Goal: Task Accomplishment & Management: Manage account settings

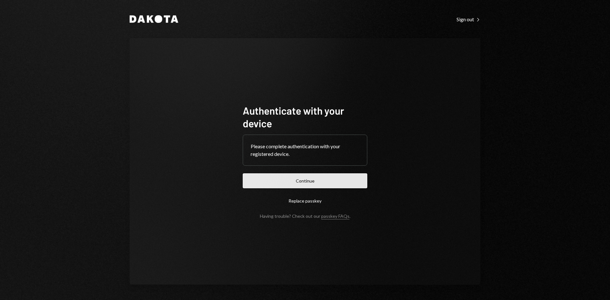
click at [299, 187] on button "Continue" at bounding box center [305, 181] width 125 height 15
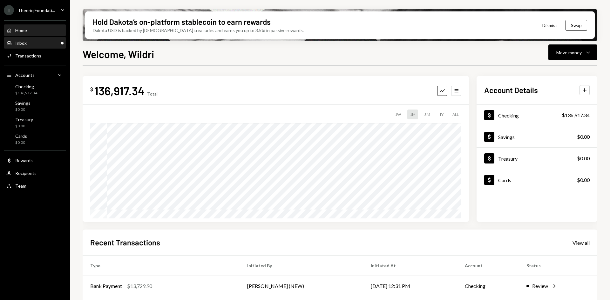
click at [27, 44] on div "Inbox Inbox" at bounding box center [34, 43] width 57 height 6
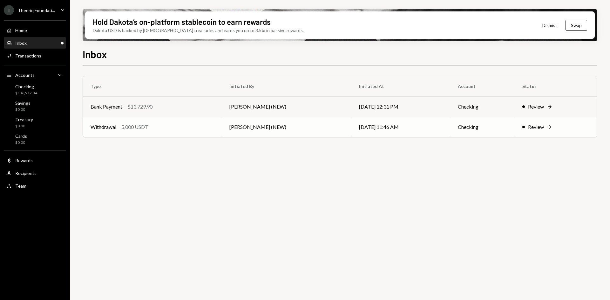
click at [208, 124] on div "Withdrawal 5,000 USDT" at bounding box center [153, 127] width 124 height 8
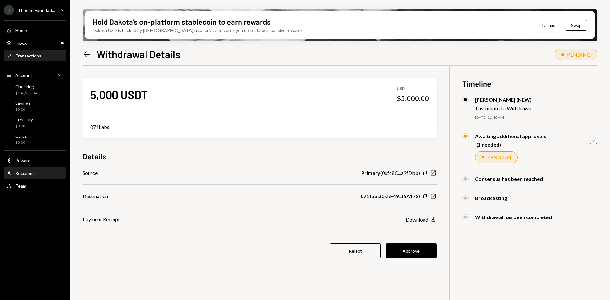
click at [31, 174] on div "Recipients" at bounding box center [25, 173] width 21 height 5
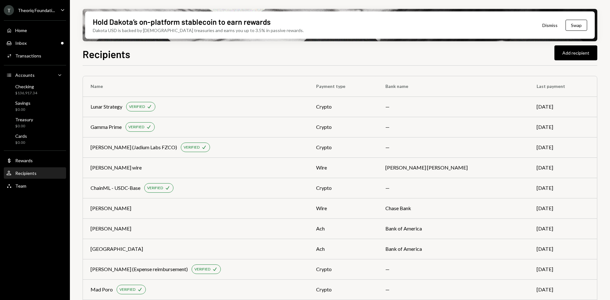
click at [154, 54] on div "Recipients Add recipient" at bounding box center [340, 53] width 515 height 14
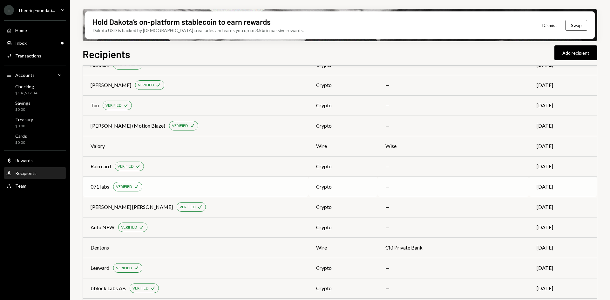
click at [220, 181] on td "071 labs VERIFIED Check" at bounding box center [196, 187] width 226 height 20
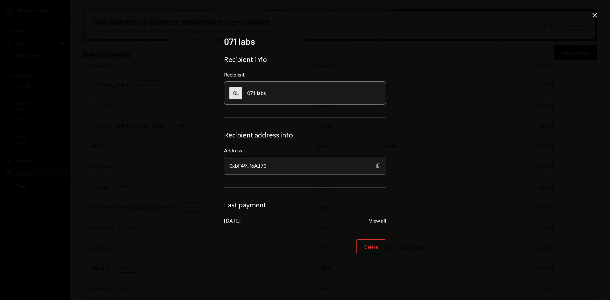
click at [378, 165] on icon "Copy" at bounding box center [378, 165] width 5 height 5
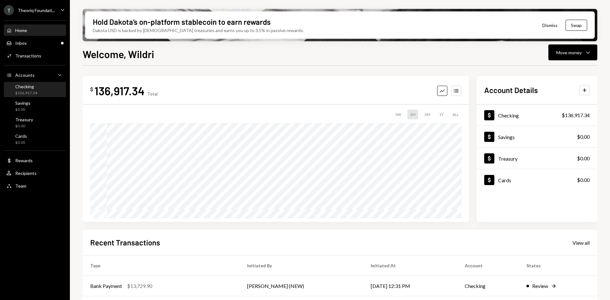
click at [33, 87] on div "Checking" at bounding box center [26, 86] width 22 height 5
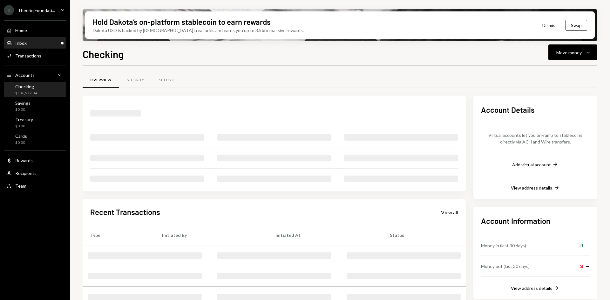
click at [48, 47] on div "Inbox Inbox" at bounding box center [34, 43] width 57 height 11
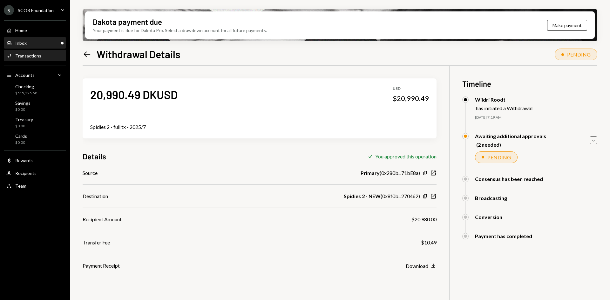
click at [49, 43] on div "Inbox Inbox" at bounding box center [34, 43] width 57 height 6
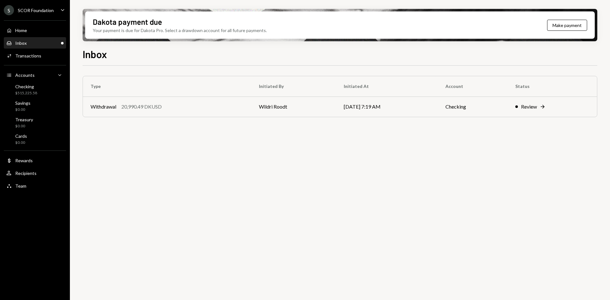
click at [61, 10] on icon "Caret Down" at bounding box center [62, 9] width 7 height 7
click at [336, 106] on td "[DATE] 7:19 AM" at bounding box center [387, 107] width 102 height 20
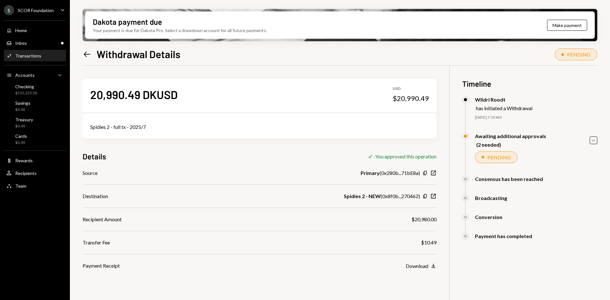
click at [590, 143] on div "Awaiting additional approvals (2 needed) Caret Down" at bounding box center [530, 140] width 135 height 15
click at [592, 141] on icon "Caret Down" at bounding box center [593, 140] width 7 height 7
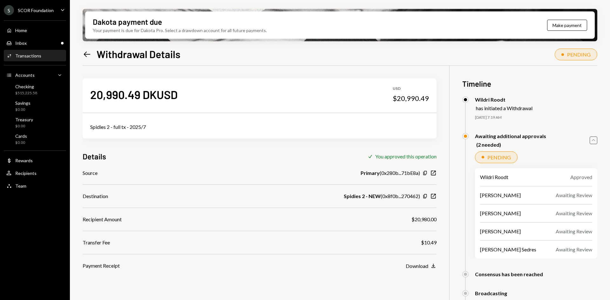
click at [592, 141] on icon "Caret Up" at bounding box center [593, 140] width 7 height 7
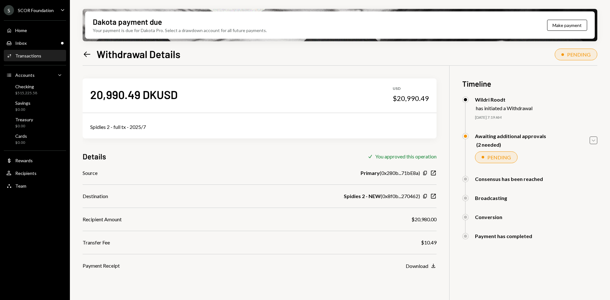
click at [60, 13] on div "Caret Down" at bounding box center [62, 10] width 7 height 8
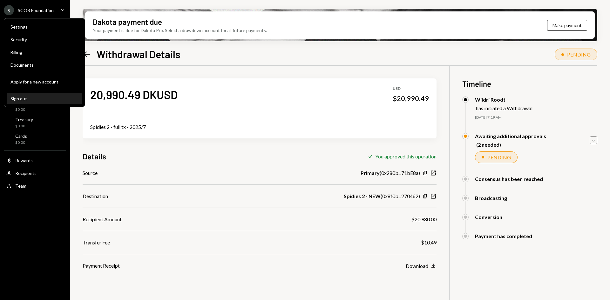
click at [49, 96] on div "Sign out" at bounding box center [44, 98] width 68 height 5
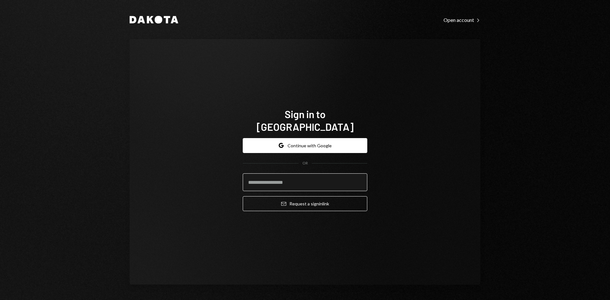
click at [275, 179] on input "email" at bounding box center [305, 183] width 125 height 18
type input "**********"
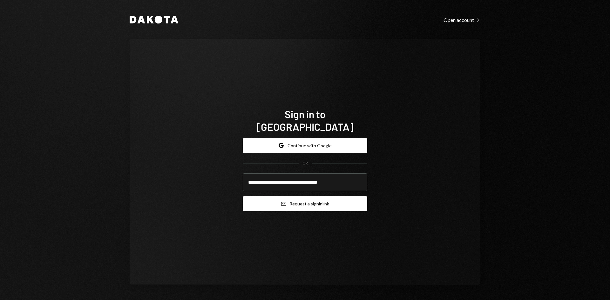
click at [305, 197] on button "Email Request a sign in link" at bounding box center [305, 203] width 125 height 15
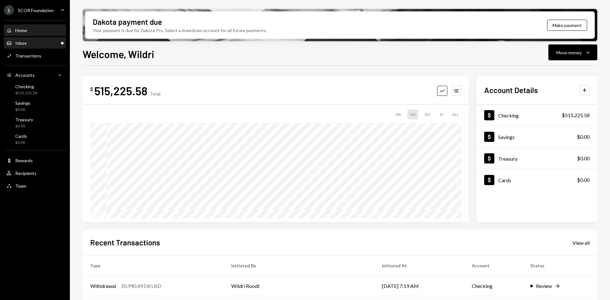
click at [49, 44] on div "Inbox Inbox" at bounding box center [34, 43] width 57 height 6
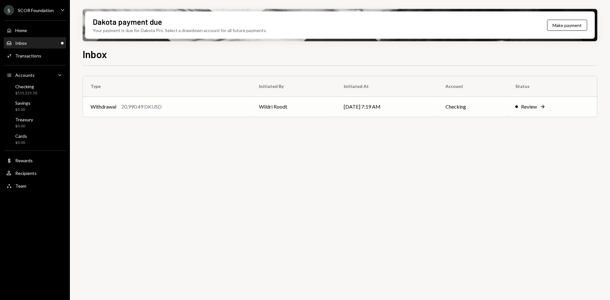
click at [227, 104] on div "Withdrawal 20,990.49 DKUSD" at bounding box center [167, 107] width 153 height 8
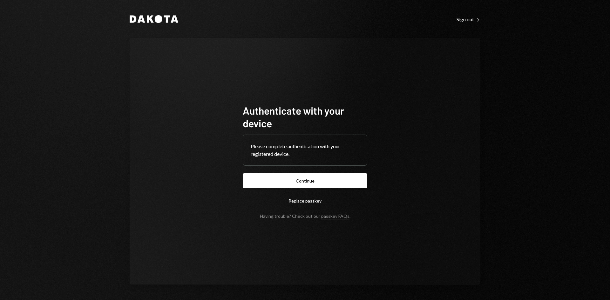
click at [300, 180] on button "Continue" at bounding box center [305, 181] width 125 height 15
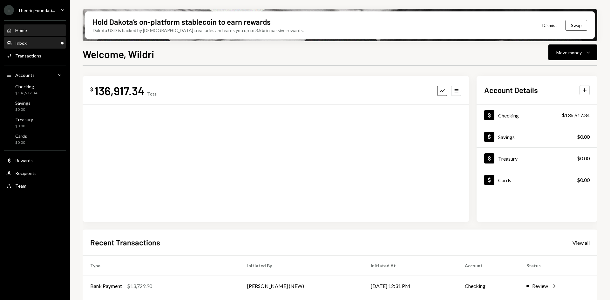
click at [32, 43] on div "Inbox Inbox" at bounding box center [34, 43] width 57 height 6
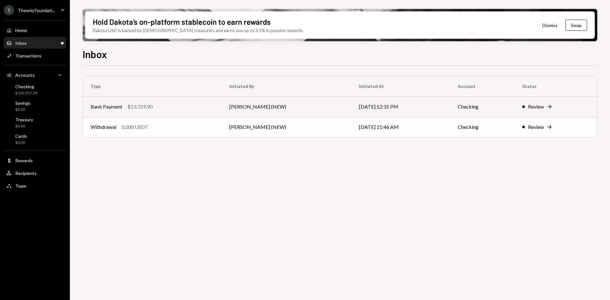
click at [226, 129] on td "Leith Shankland (NEW)" at bounding box center [287, 127] width 130 height 20
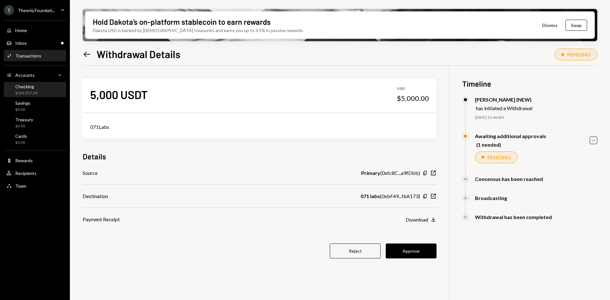
click at [26, 93] on div "$136,917.34" at bounding box center [26, 93] width 22 height 5
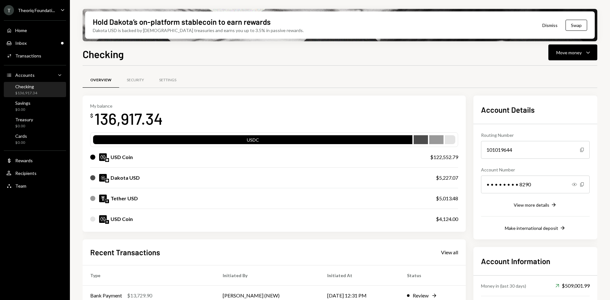
click at [113, 195] on div "Tether USD" at bounding box center [124, 199] width 27 height 8
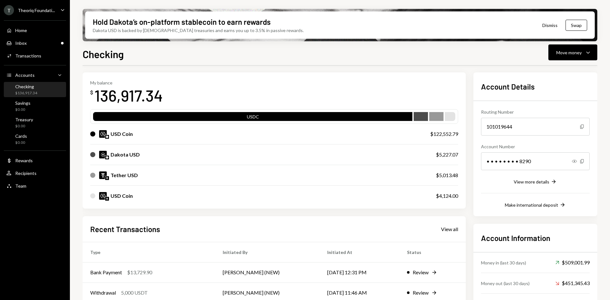
scroll to position [32, 0]
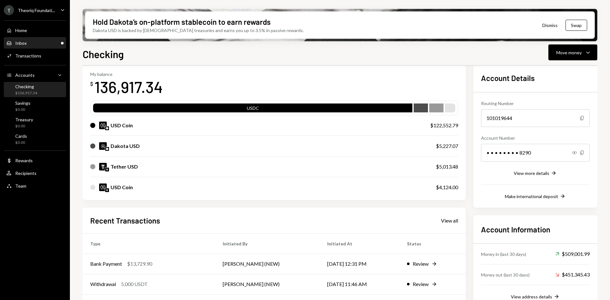
click at [34, 48] on div "Inbox Inbox" at bounding box center [34, 43] width 57 height 11
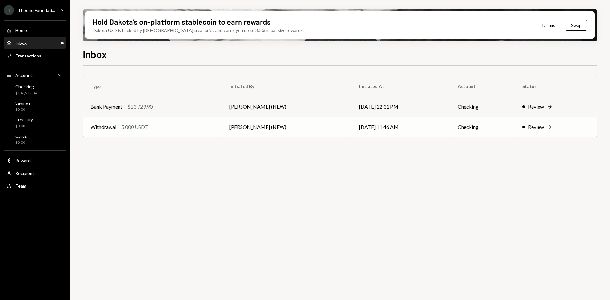
click at [231, 125] on td "[PERSON_NAME] (NEW)" at bounding box center [287, 127] width 130 height 20
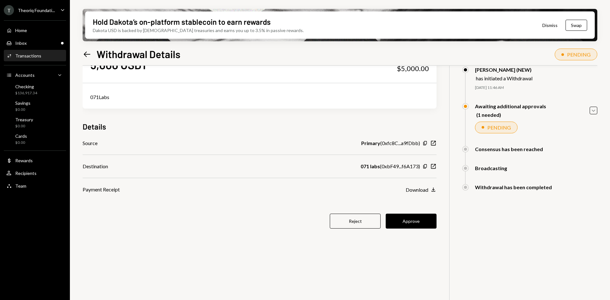
scroll to position [51, 0]
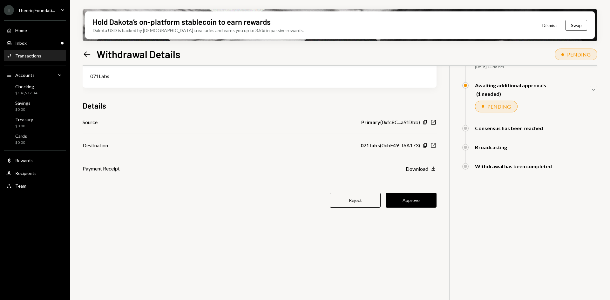
click at [432, 146] on icon "New Window" at bounding box center [433, 145] width 6 height 6
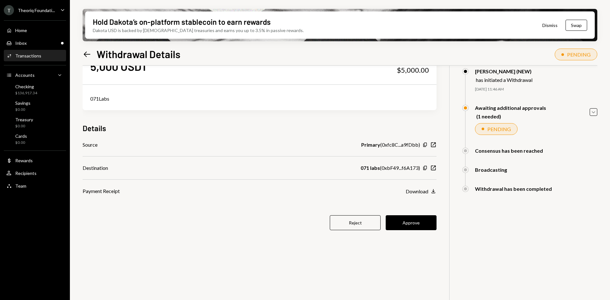
scroll to position [0, 0]
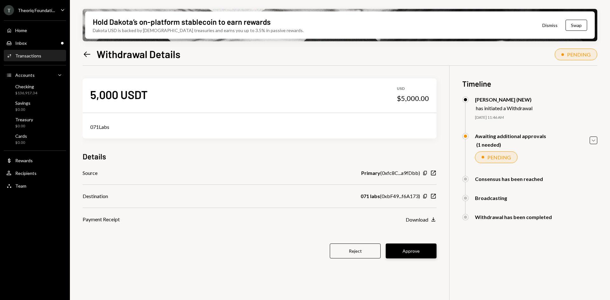
click at [410, 250] on button "Approve" at bounding box center [411, 251] width 51 height 15
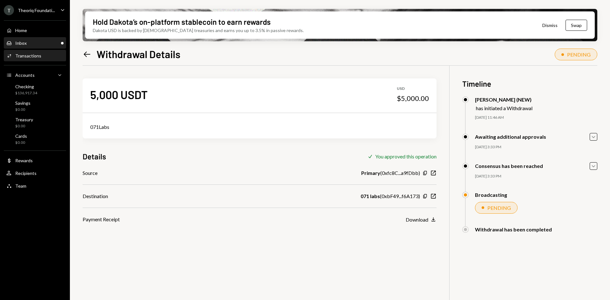
click at [43, 48] on div "Inbox Inbox" at bounding box center [34, 43] width 57 height 11
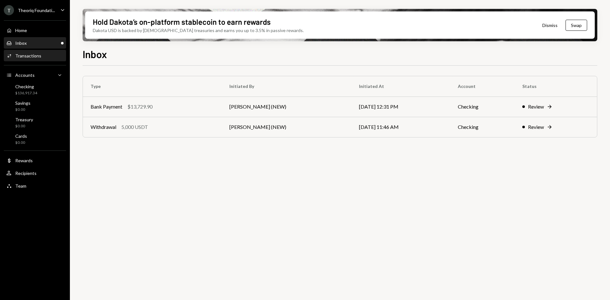
click at [24, 56] on div "Transactions" at bounding box center [28, 55] width 26 height 5
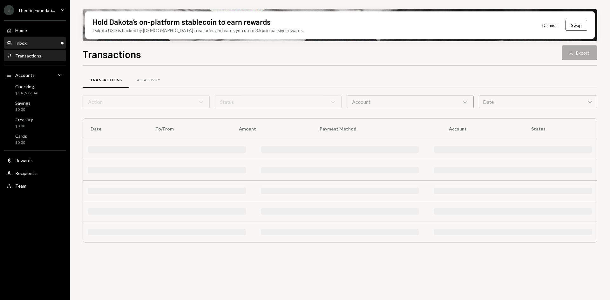
click at [28, 42] on div "Inbox Inbox" at bounding box center [34, 43] width 57 height 6
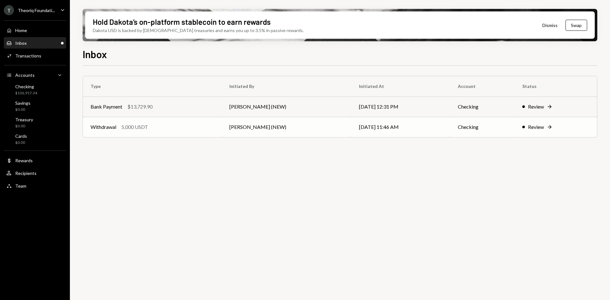
click at [310, 127] on td "[PERSON_NAME] (NEW)" at bounding box center [287, 127] width 130 height 20
click at [237, 106] on td "[PERSON_NAME] (NEW)" at bounding box center [287, 107] width 130 height 20
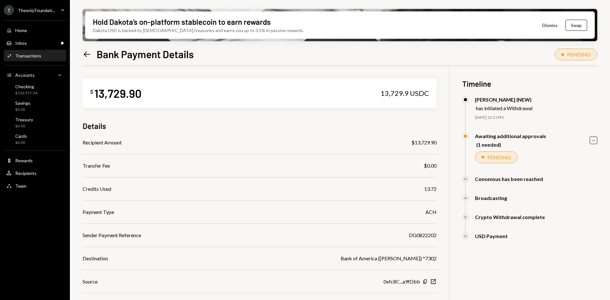
scroll to position [32, 0]
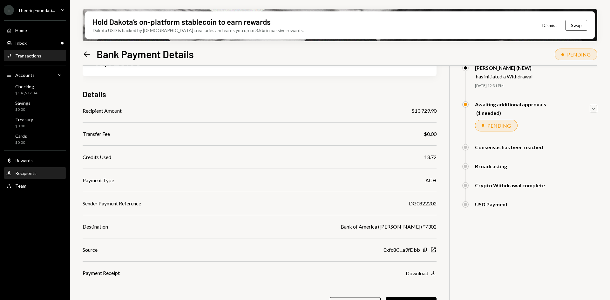
click at [29, 174] on div "Recipients" at bounding box center [25, 173] width 21 height 5
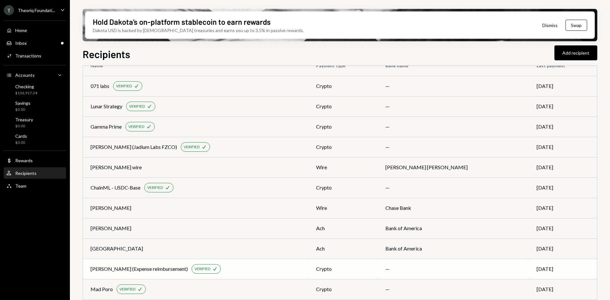
scroll to position [64, 0]
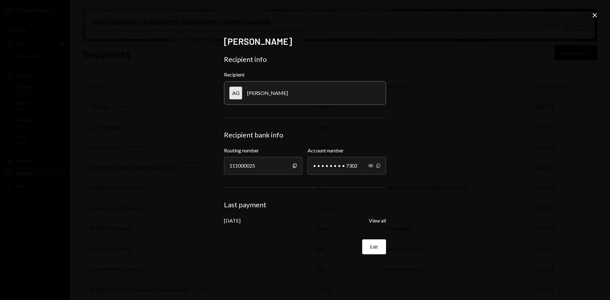
drag, startPoint x: 372, startPoint y: 165, endPoint x: 376, endPoint y: 166, distance: 4.8
click at [372, 165] on icon "Show" at bounding box center [370, 165] width 5 height 5
click at [380, 166] on icon "button" at bounding box center [378, 166] width 3 height 4
click at [595, 16] on icon "Close" at bounding box center [595, 15] width 8 height 8
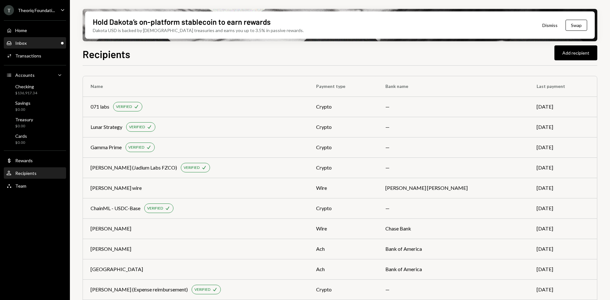
click at [37, 45] on div "Inbox Inbox" at bounding box center [34, 43] width 57 height 6
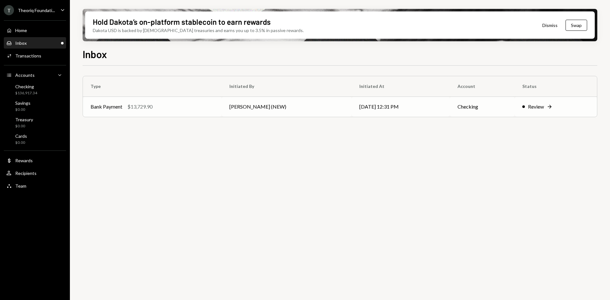
click at [211, 106] on div "Bank Payment $13,729.90" at bounding box center [153, 107] width 124 height 8
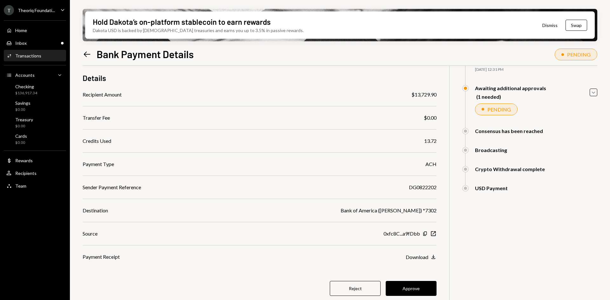
scroll to position [51, 0]
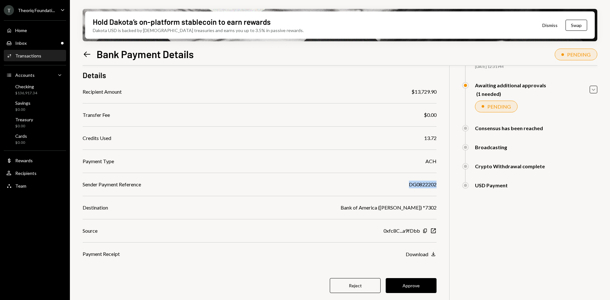
drag, startPoint x: 437, startPoint y: 185, endPoint x: 409, endPoint y: 187, distance: 28.3
click at [409, 187] on div "$ 13,729.90 13,729.9 USDC Details Recipient Amount $13,729.90 Transfer Fee $0.0…" at bounding box center [340, 165] width 515 height 300
copy div "DG0822202"
click at [413, 284] on button "Approve" at bounding box center [411, 285] width 51 height 15
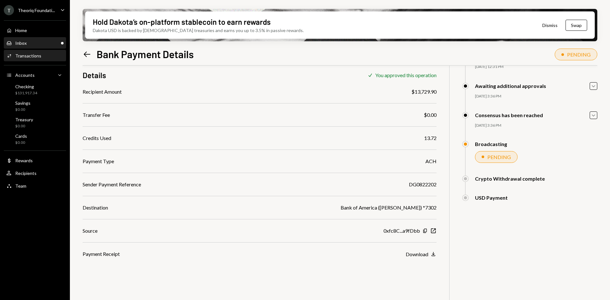
click at [30, 42] on div "Inbox Inbox" at bounding box center [34, 43] width 57 height 6
